Goal: Information Seeking & Learning: Compare options

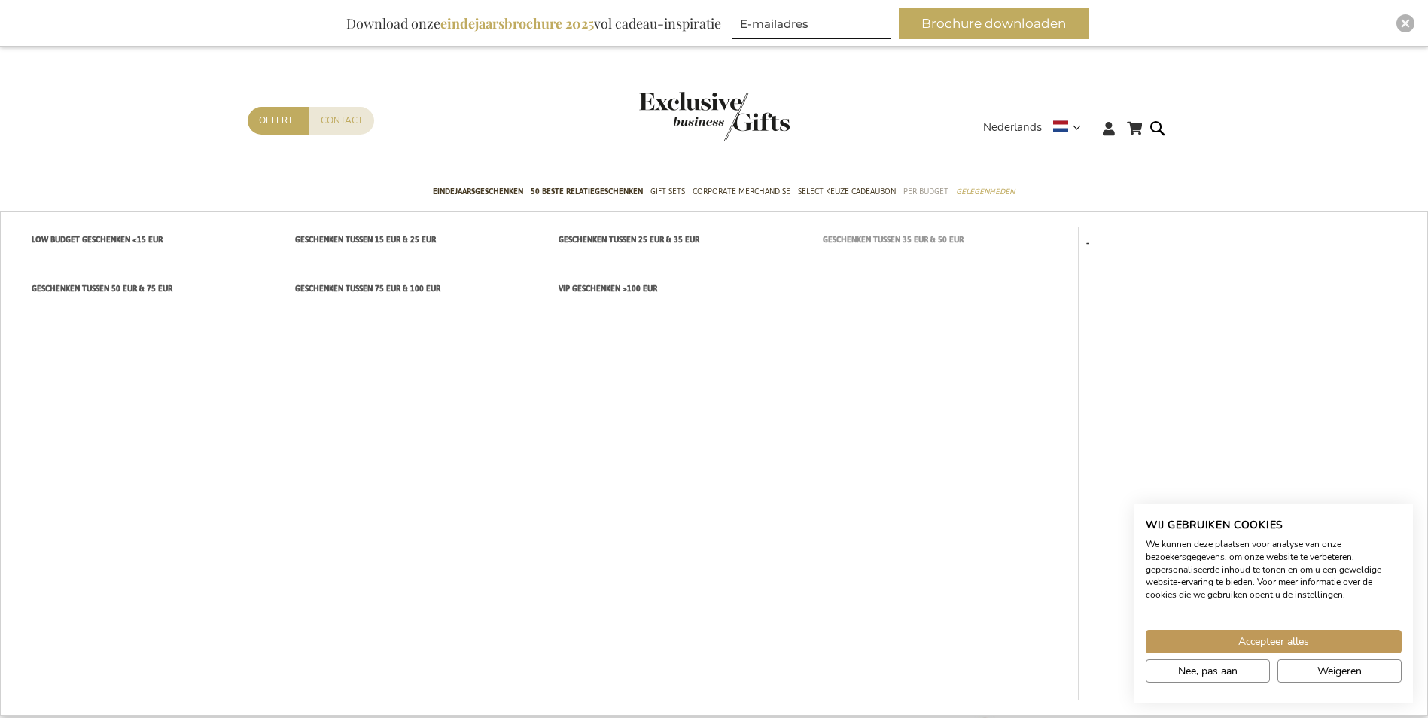
drag, startPoint x: 930, startPoint y: 193, endPoint x: 949, endPoint y: 230, distance: 42.4
click at [930, 193] on span "Per Budget" at bounding box center [925, 192] width 45 height 16
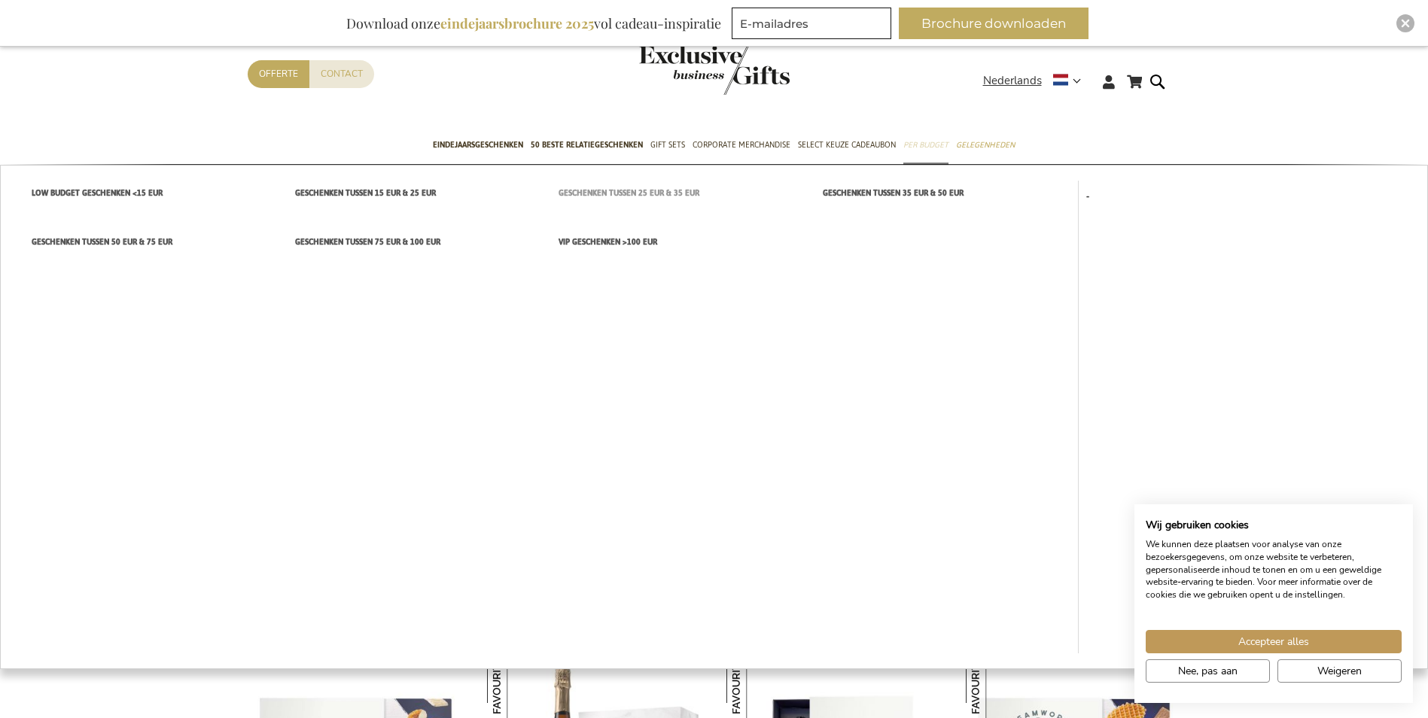
click at [673, 191] on span "Geschenken tussen 25 EUR & 35 EUR" at bounding box center [629, 193] width 141 height 16
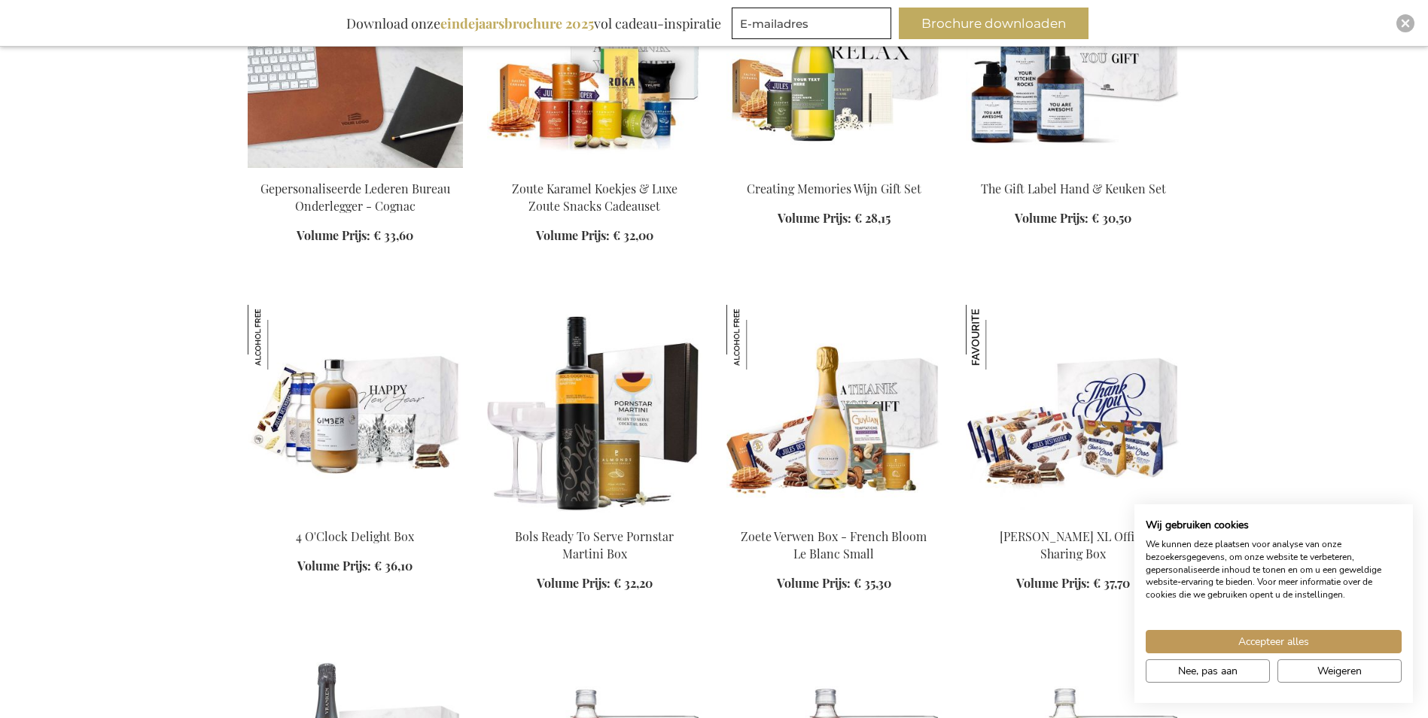
scroll to position [1280, 0]
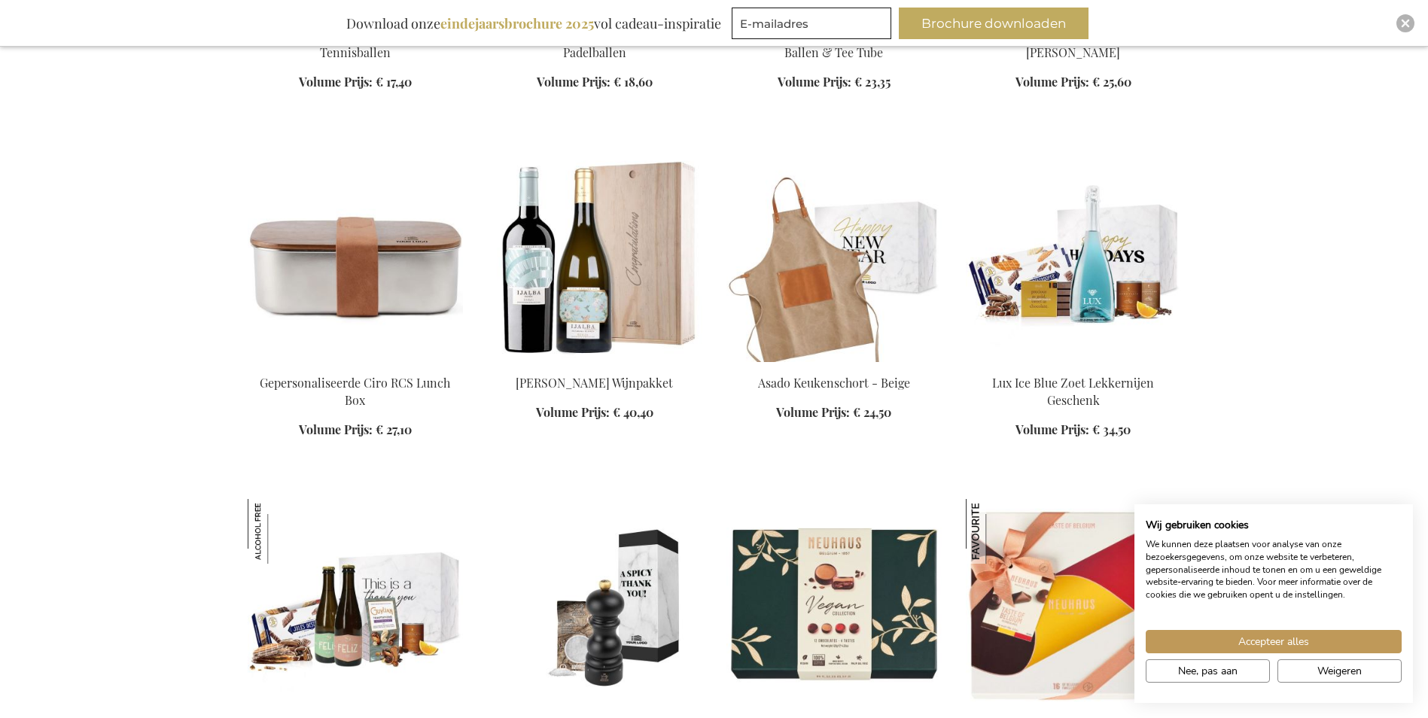
scroll to position [3312, 0]
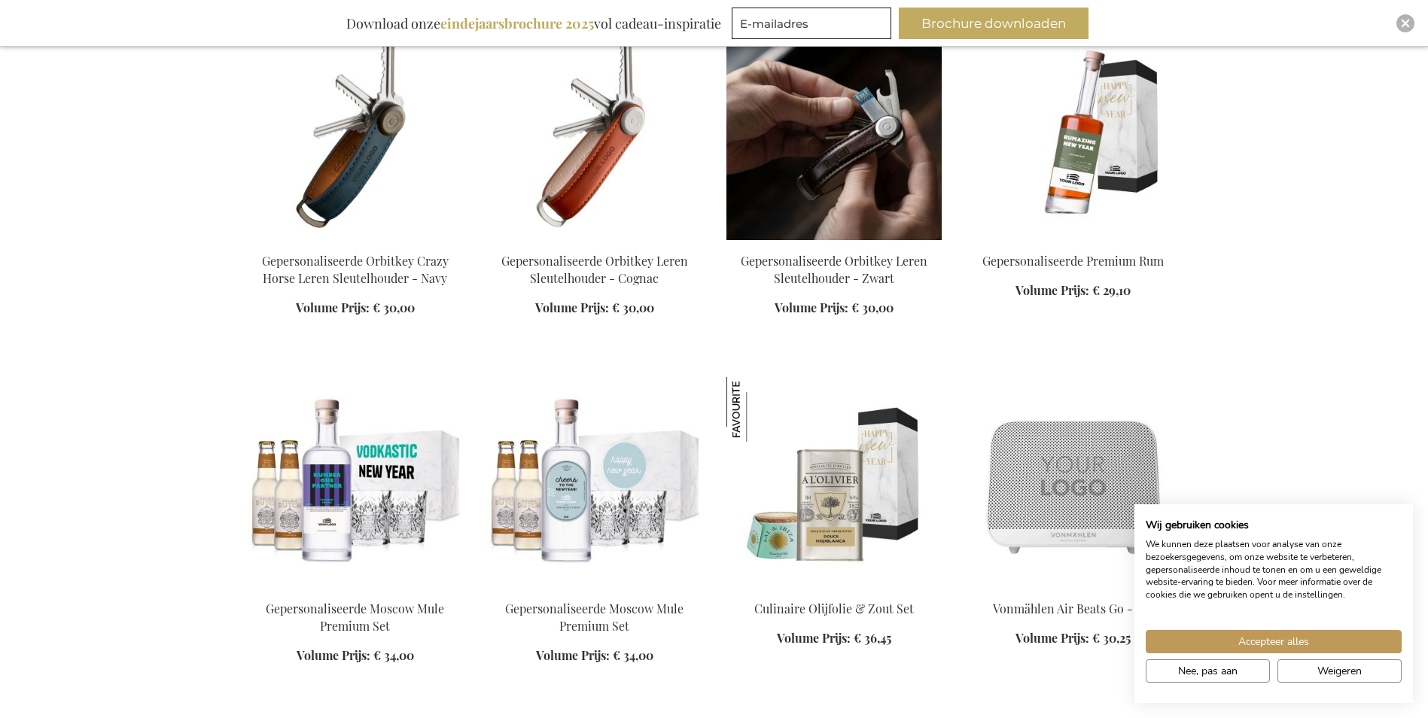
scroll to position [5496, 0]
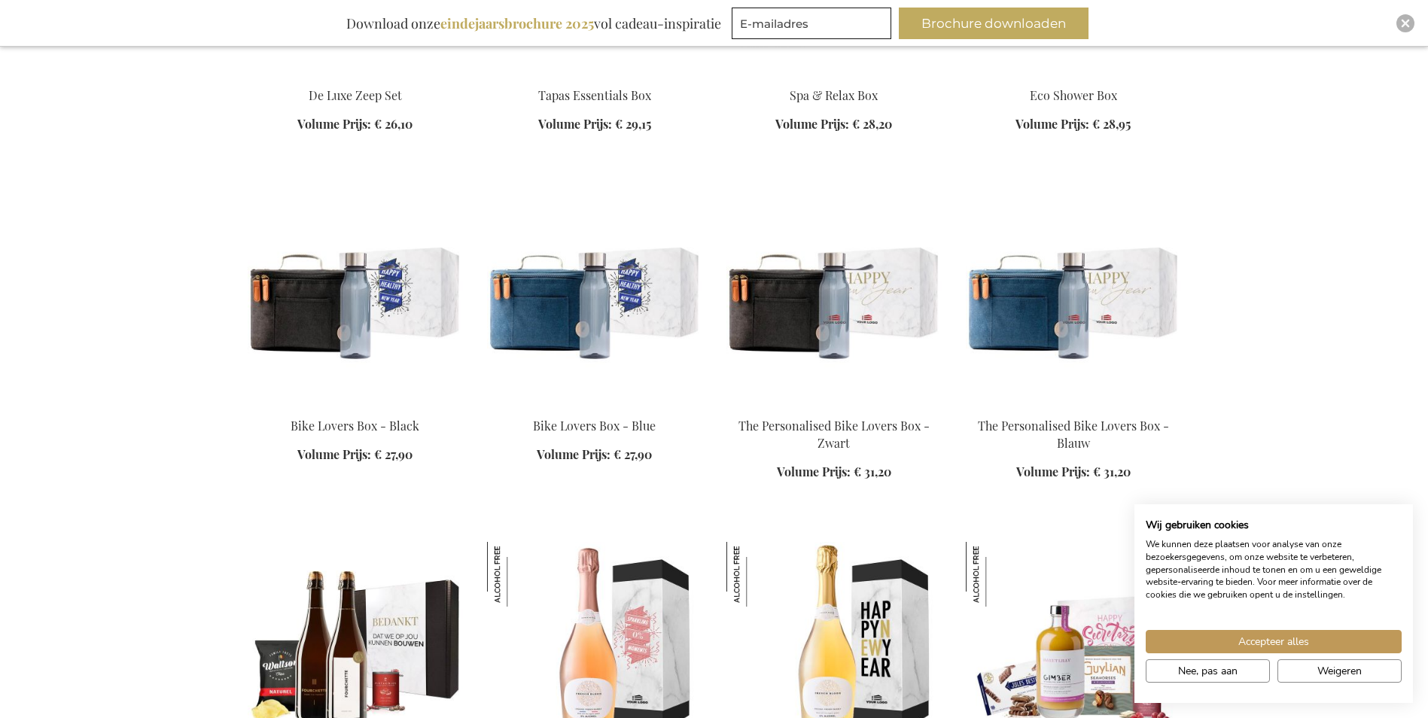
scroll to position [5420, 0]
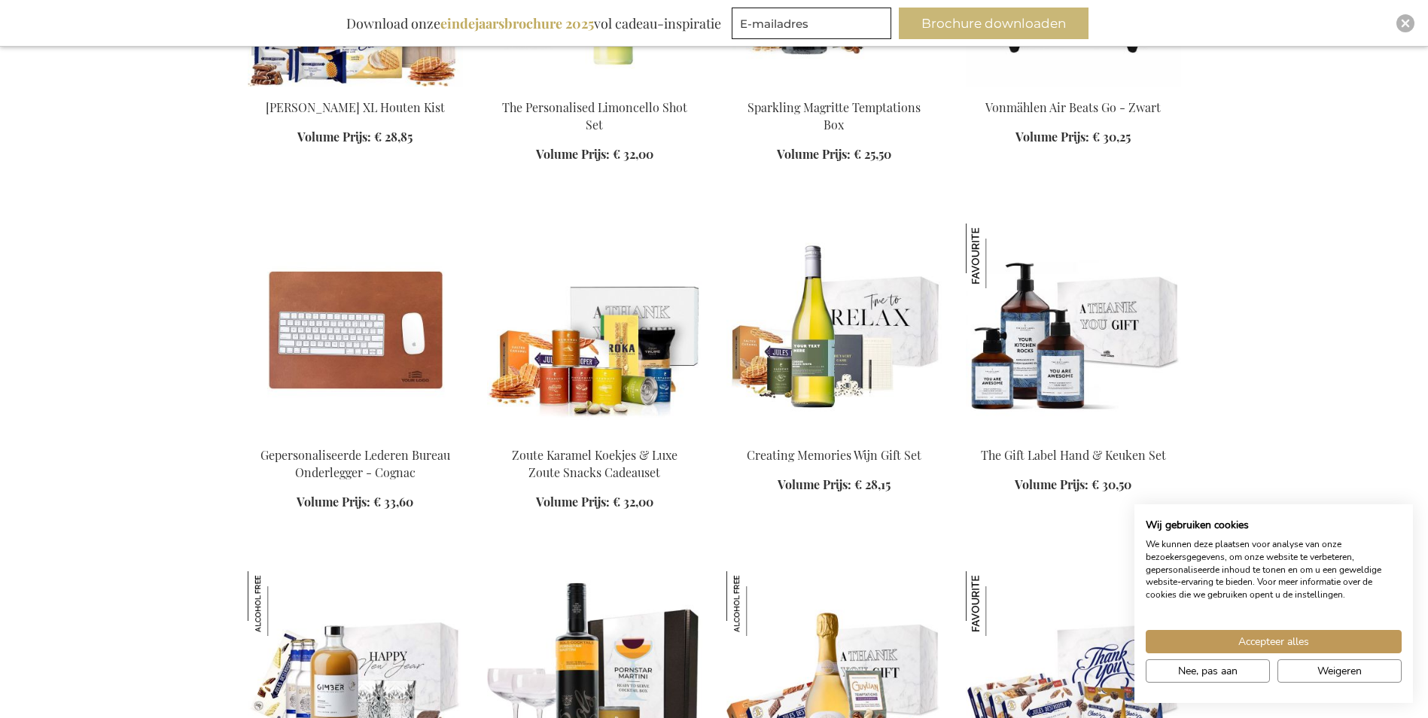
scroll to position [1054, 0]
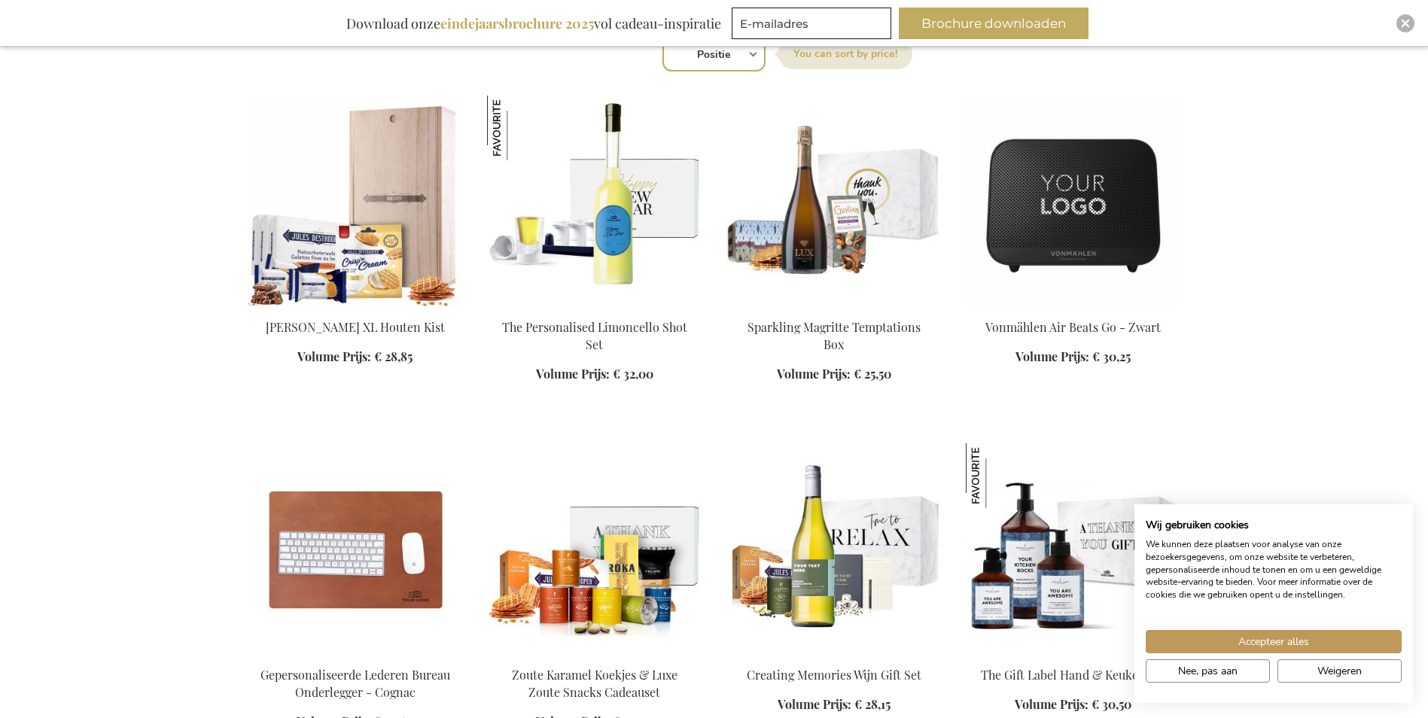
scroll to position [301, 0]
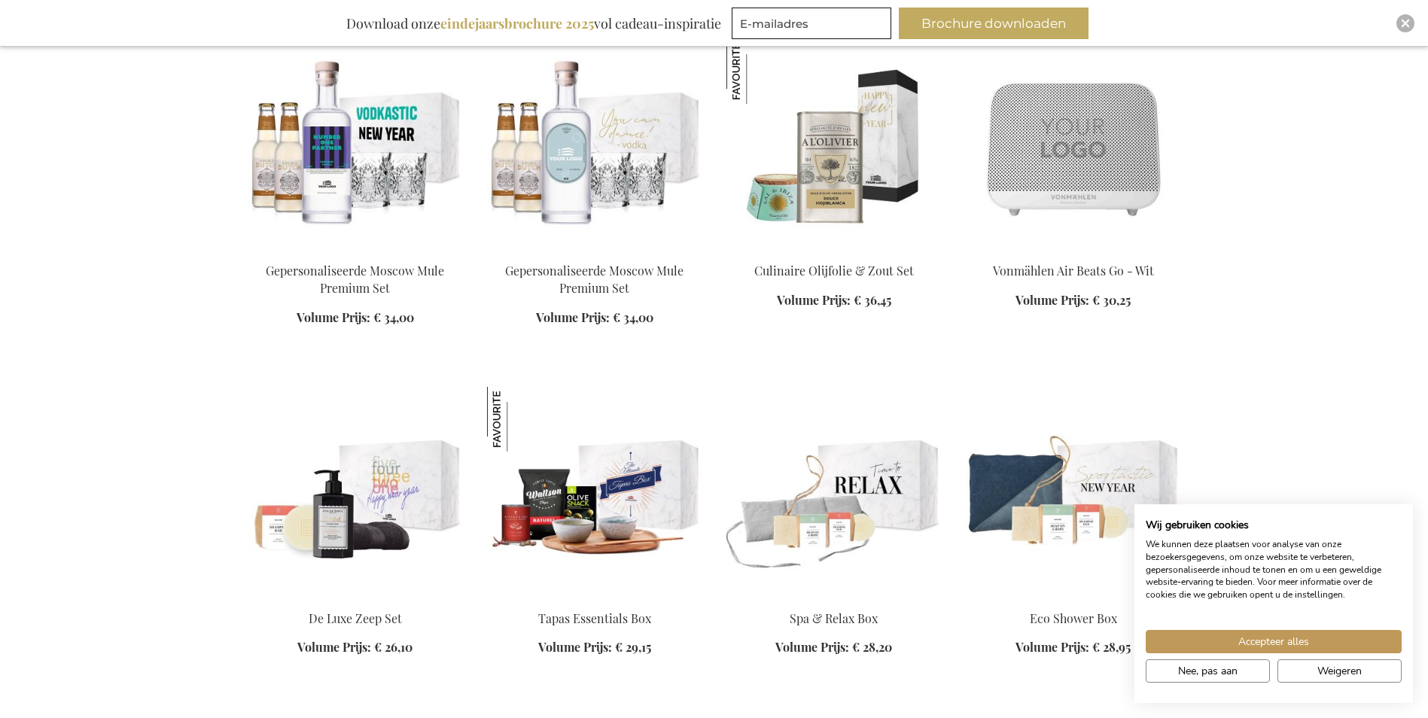
scroll to position [5797, 0]
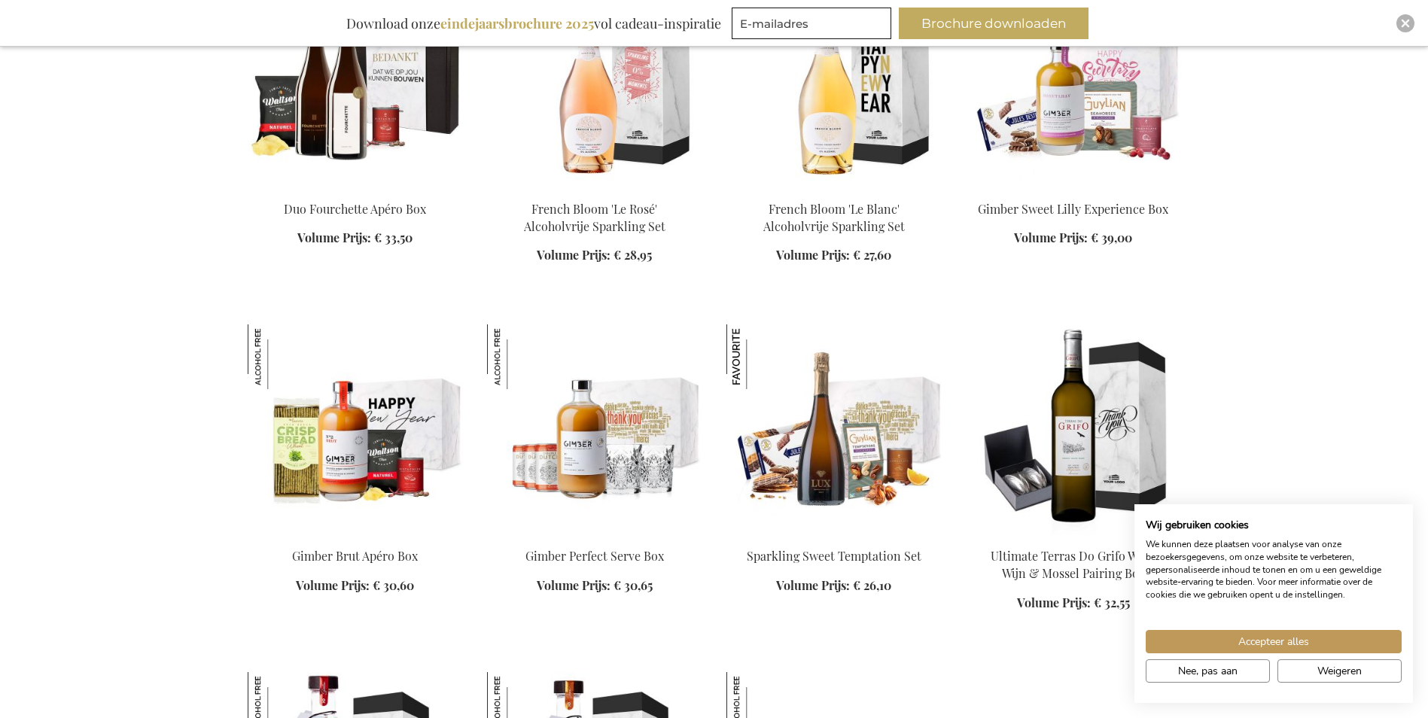
scroll to position [7001, 0]
